Goal: Navigation & Orientation: Find specific page/section

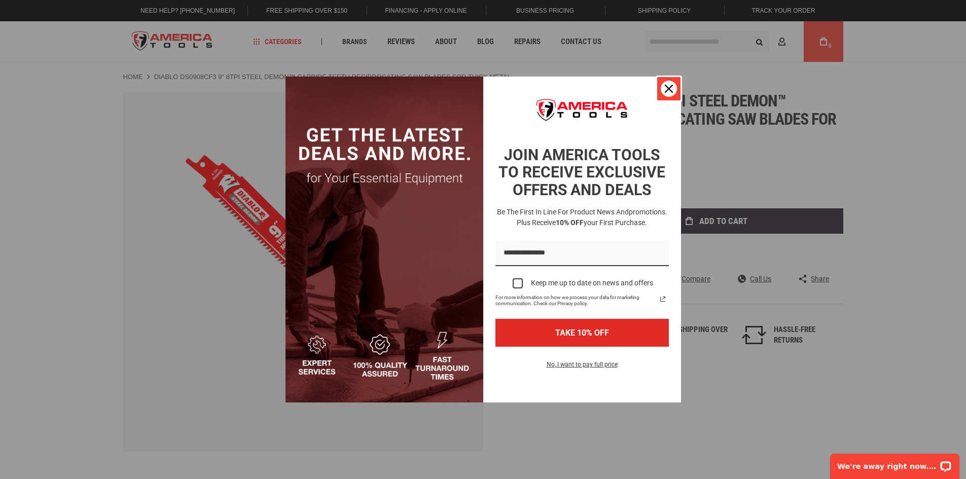
click at [665, 88] on icon "close icon" at bounding box center [669, 89] width 8 height 8
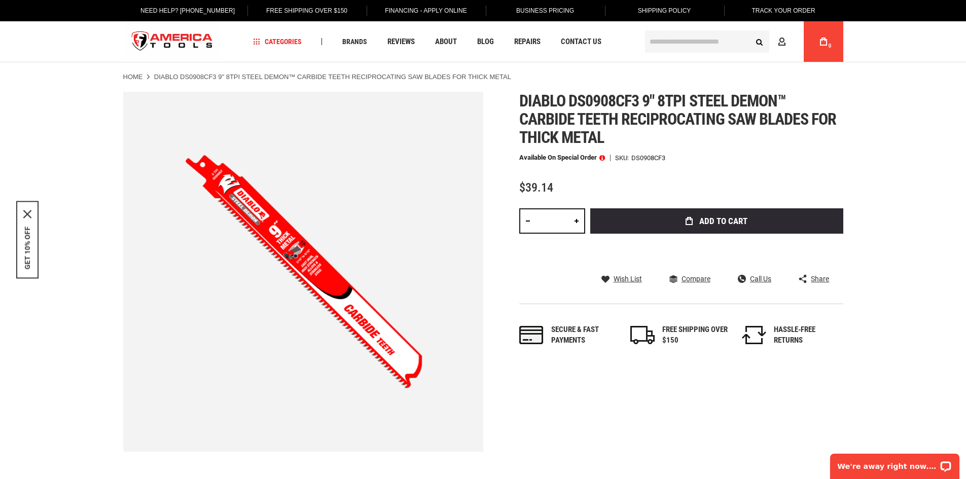
click at [182, 34] on img "store logo" at bounding box center [172, 42] width 98 height 38
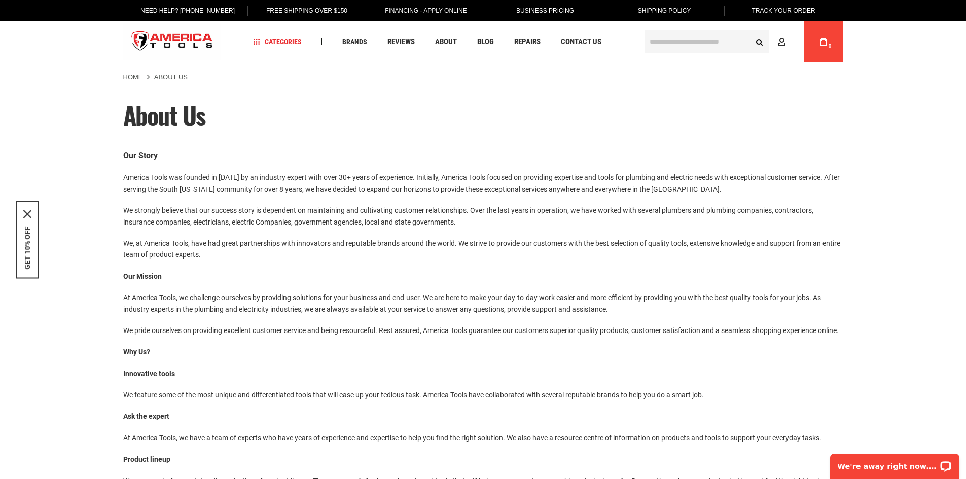
click at [364, 161] on p "Our Story" at bounding box center [483, 155] width 720 height 13
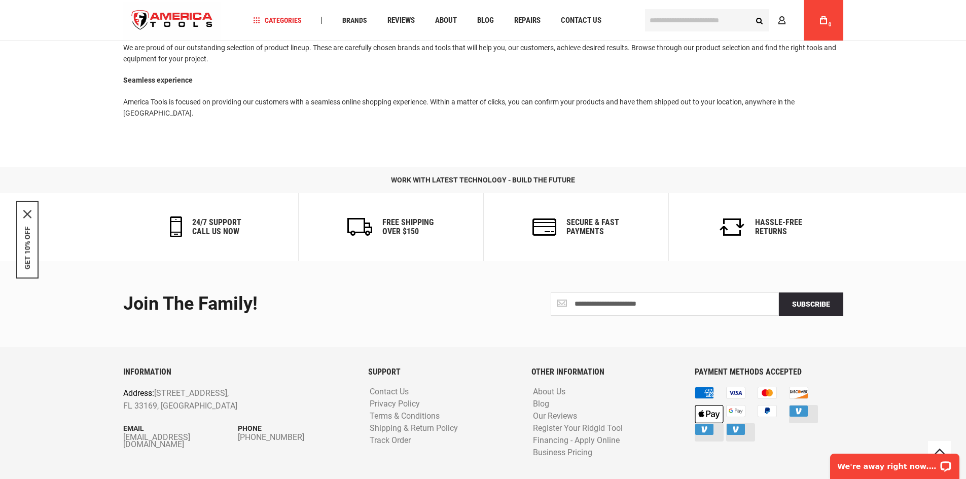
scroll to position [450, 0]
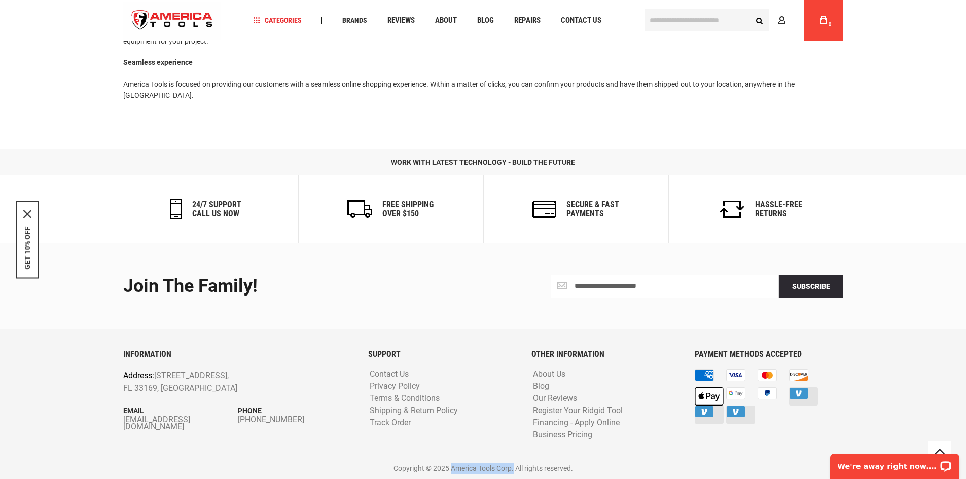
drag, startPoint x: 449, startPoint y: 467, endPoint x: 514, endPoint y: 474, distance: 65.8
click at [514, 474] on div "INFORMATION Address: [STREET_ADDRESS] Email [EMAIL_ADDRESS][DOMAIN_NAME] Phone …" at bounding box center [483, 414] width 720 height 129
copy p "America Tools Corp."
